Goal: Information Seeking & Learning: Learn about a topic

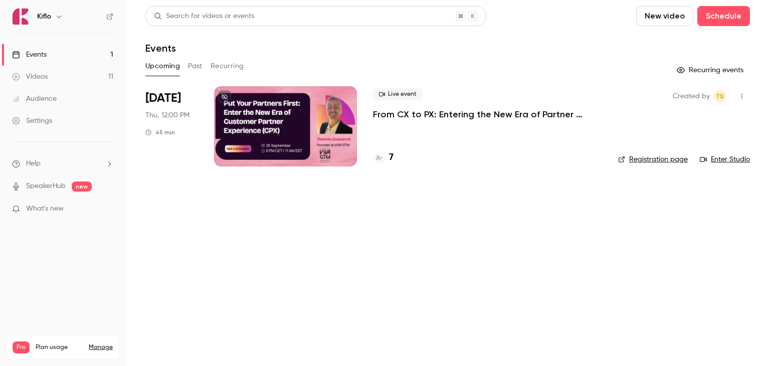
click at [385, 115] on p "From CX to PX: Entering the New Era of Partner Experience" at bounding box center [487, 114] width 229 height 12
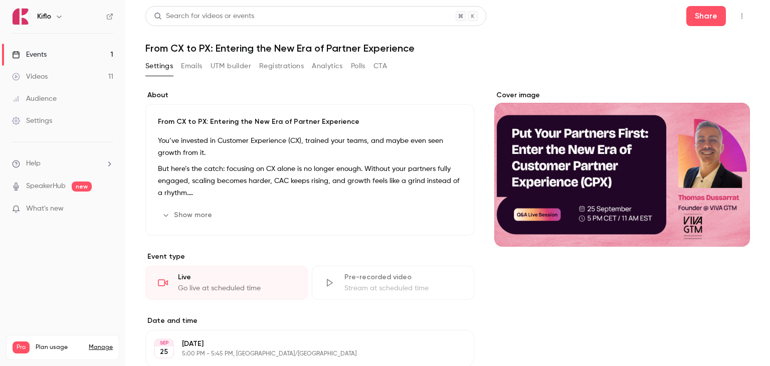
click at [291, 67] on button "Registrations" at bounding box center [281, 66] width 45 height 16
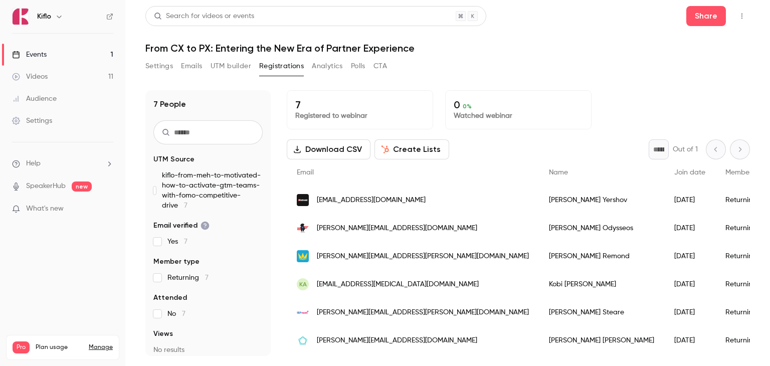
click at [384, 66] on button "CTA" at bounding box center [381, 66] width 14 height 16
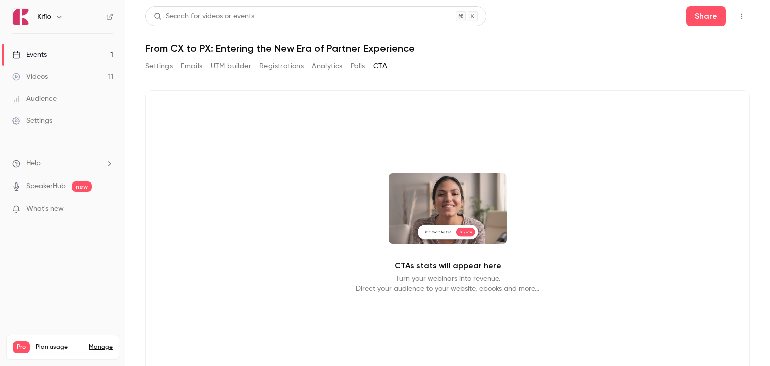
click at [286, 67] on button "Registrations" at bounding box center [281, 66] width 45 height 16
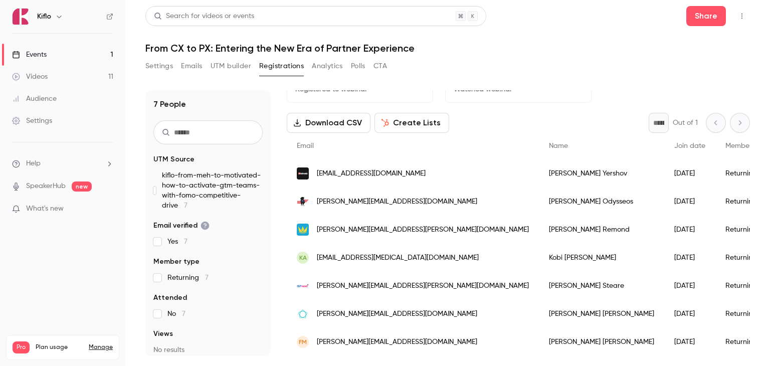
click at [55, 52] on link "Events 1" at bounding box center [62, 55] width 125 height 22
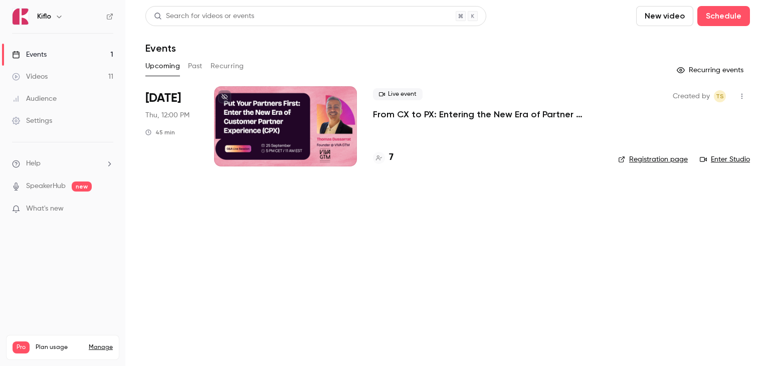
click at [200, 70] on button "Past" at bounding box center [195, 66] width 15 height 16
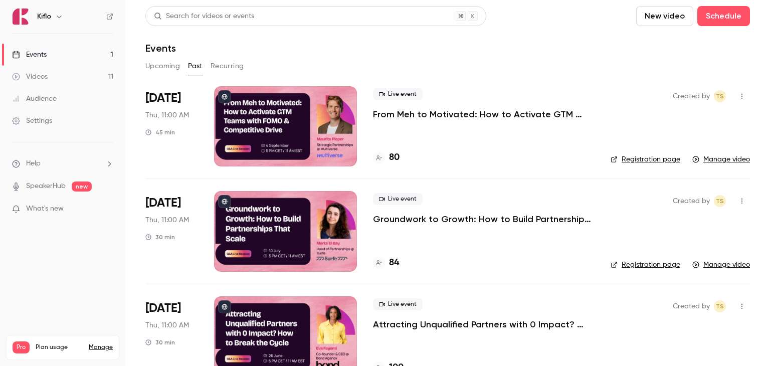
click at [390, 116] on p "From Meh to Motivated: How to Activate GTM Teams with FOMO & Competitive Drive" at bounding box center [484, 114] width 222 height 12
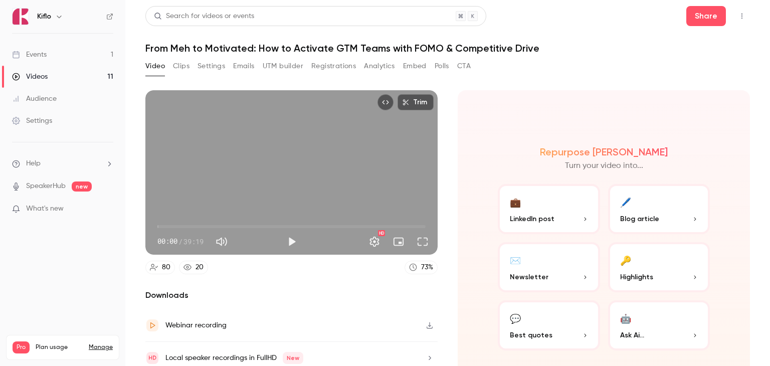
click at [376, 67] on button "Analytics" at bounding box center [379, 66] width 31 height 16
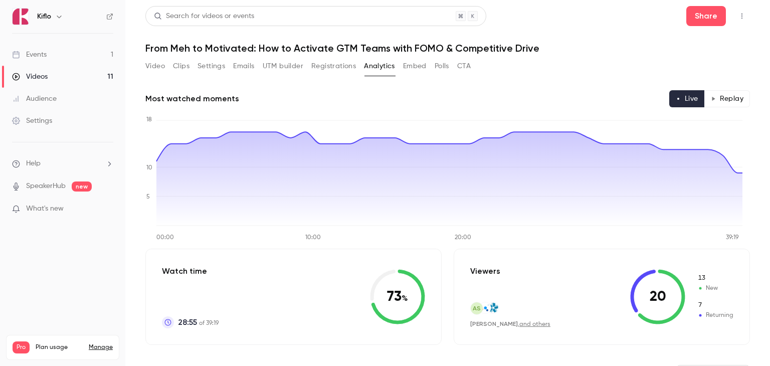
click at [48, 56] on link "Events 1" at bounding box center [62, 55] width 125 height 22
